Goal: Navigation & Orientation: Find specific page/section

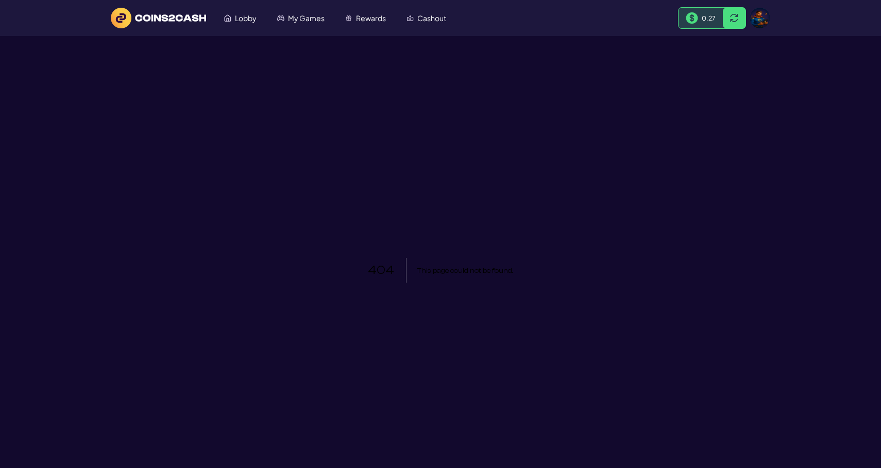
click at [236, 29] on header "Lobby My Games Rewards Cashout 0.27" at bounding box center [440, 18] width 881 height 36
click at [238, 26] on link "Lobby" at bounding box center [240, 18] width 53 height 20
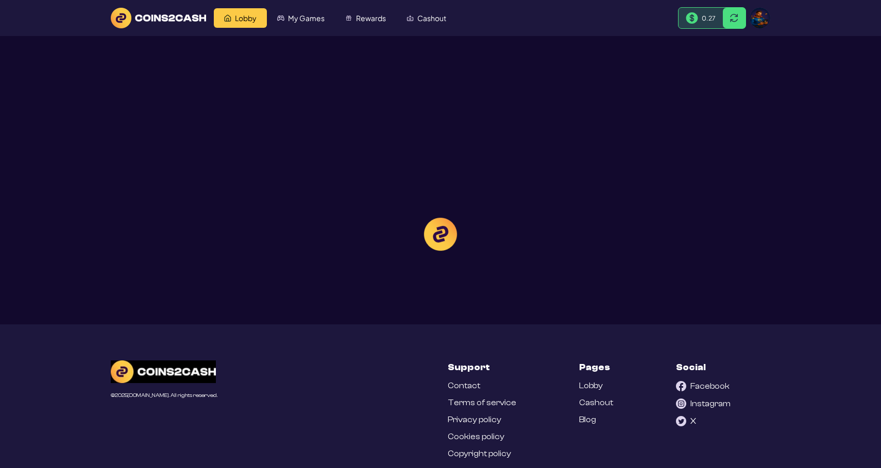
click at [271, 23] on div at bounding box center [440, 234] width 881 height 468
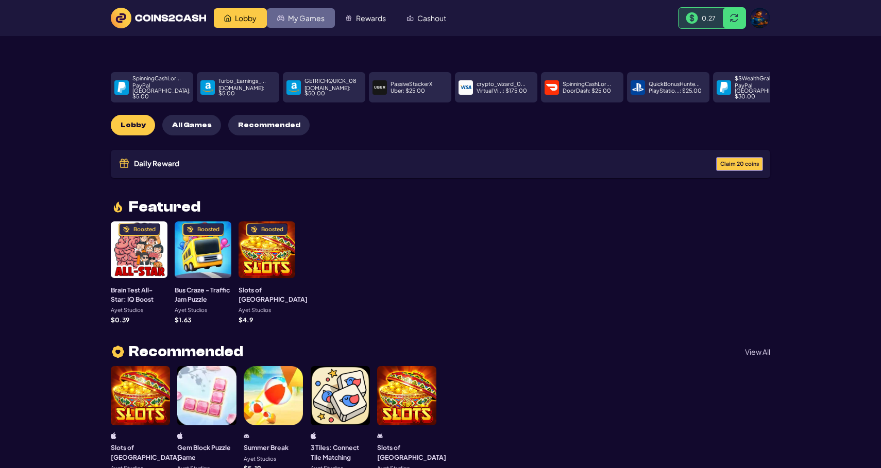
click at [281, 22] on link "My Games" at bounding box center [301, 18] width 68 height 20
